Goal: Task Accomplishment & Management: Manage account settings

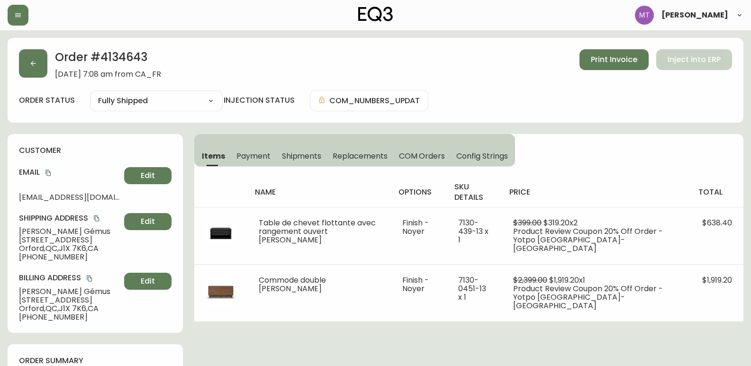
select select "FULLY_SHIPPED"
click at [31, 51] on button "button" at bounding box center [33, 63] width 28 height 28
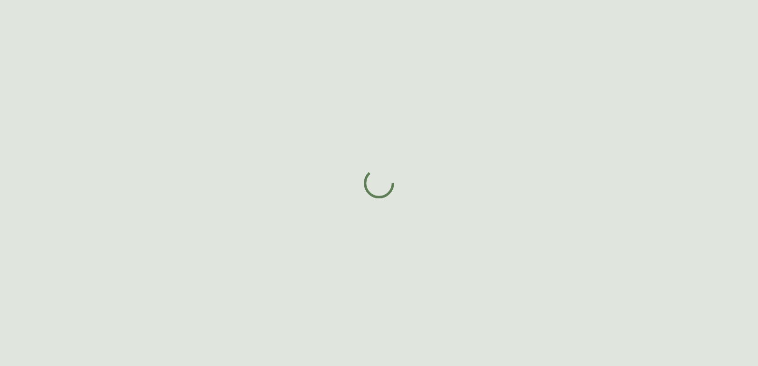
click at [40, 73] on div at bounding box center [379, 183] width 758 height 366
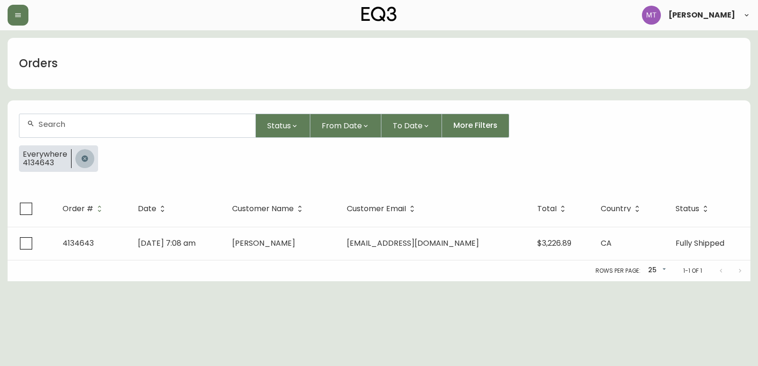
click at [81, 158] on icon "button" at bounding box center [84, 158] width 6 height 6
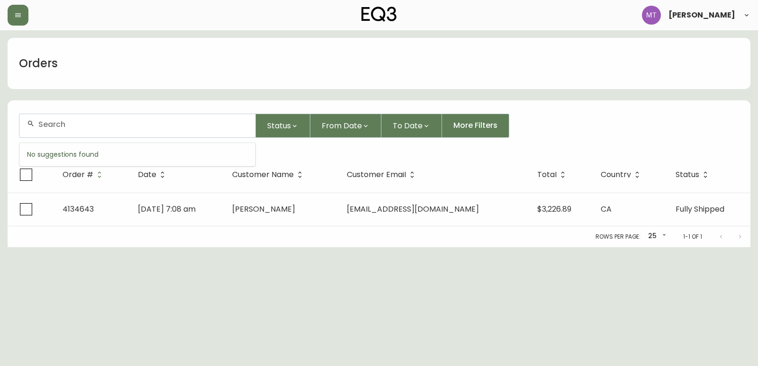
click at [81, 126] on input "text" at bounding box center [142, 124] width 209 height 9
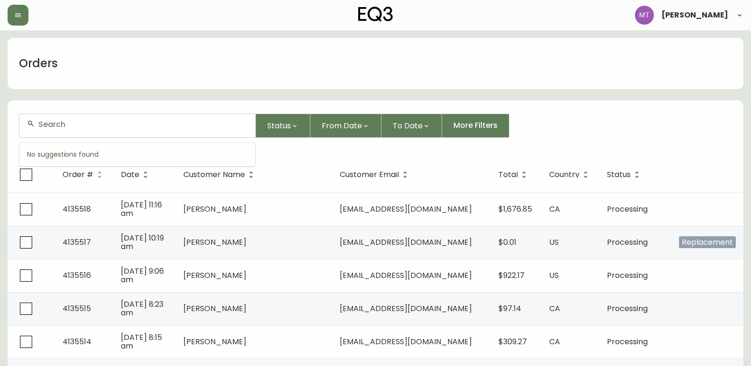
paste input "4134996"
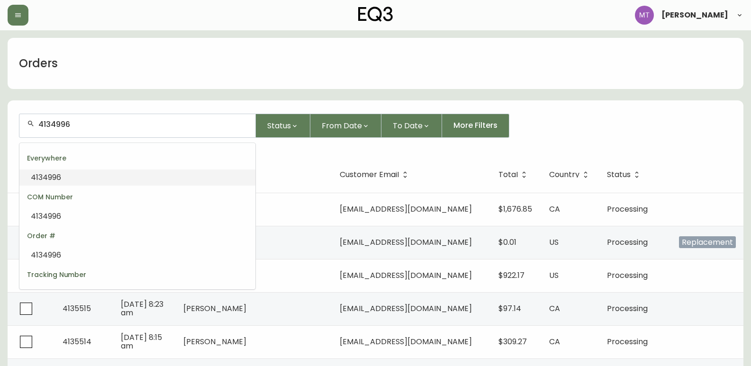
click at [72, 179] on li "4134996" at bounding box center [137, 178] width 236 height 16
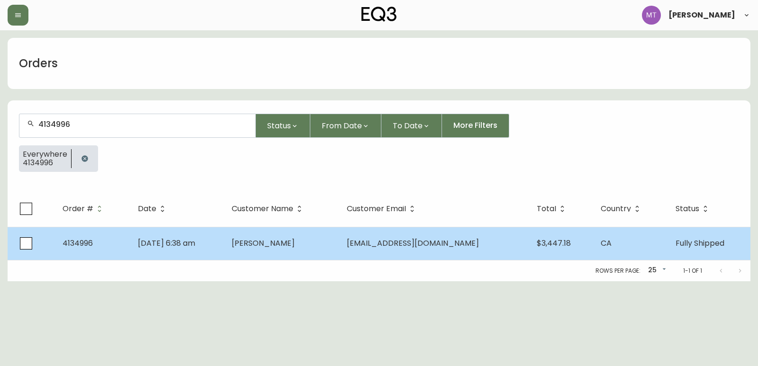
type input "4134996"
click at [335, 239] on td "[PERSON_NAME]" at bounding box center [281, 243] width 115 height 33
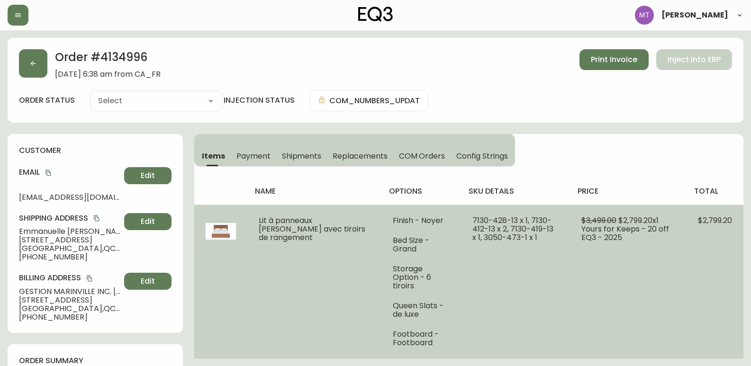
type input "Fully Shipped"
select select "FULLY_SHIPPED"
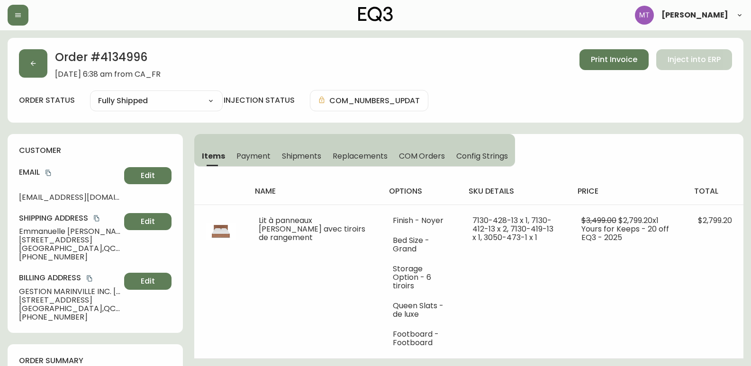
click at [47, 173] on icon "copy" at bounding box center [48, 173] width 7 height 7
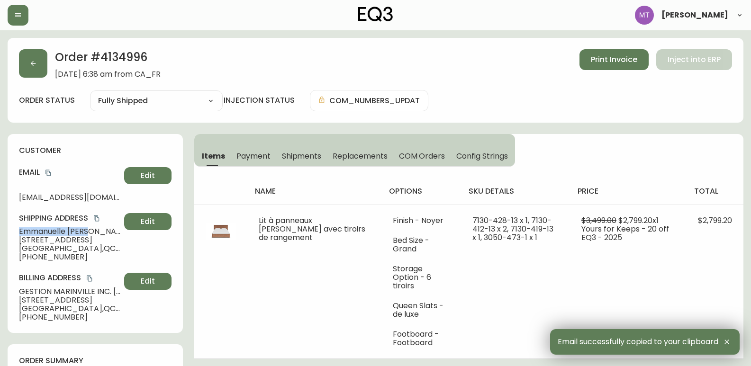
drag, startPoint x: 90, startPoint y: 231, endPoint x: 16, endPoint y: 232, distance: 74.4
click at [16, 232] on div "customer Email [EMAIL_ADDRESS][DOMAIN_NAME] Edit Shipping Address [PERSON_NAME]…" at bounding box center [95, 233] width 175 height 199
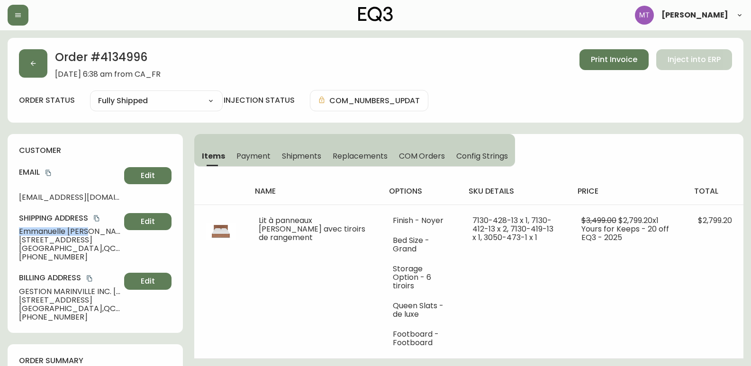
copy span "[PERSON_NAME]"
drag, startPoint x: 73, startPoint y: 319, endPoint x: 26, endPoint y: 318, distance: 47.4
click at [26, 318] on span "[PHONE_NUMBER]" at bounding box center [69, 317] width 101 height 9
copy span "5146384043"
drag, startPoint x: 146, startPoint y: 54, endPoint x: 102, endPoint y: 54, distance: 44.5
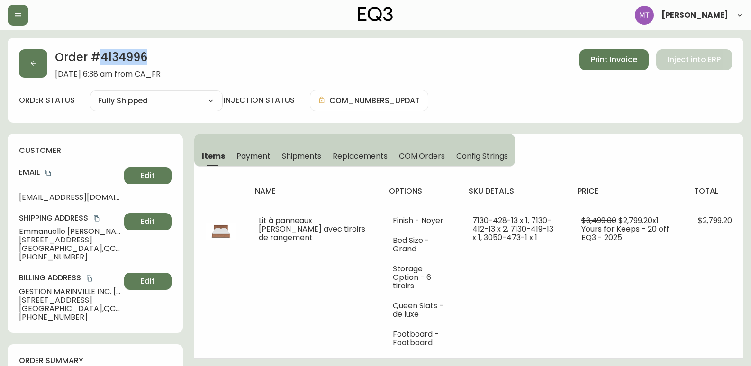
click at [102, 54] on h2 "Order # 4134996" at bounding box center [108, 59] width 106 height 21
copy h2 "4134996"
